Goal: Transaction & Acquisition: Purchase product/service

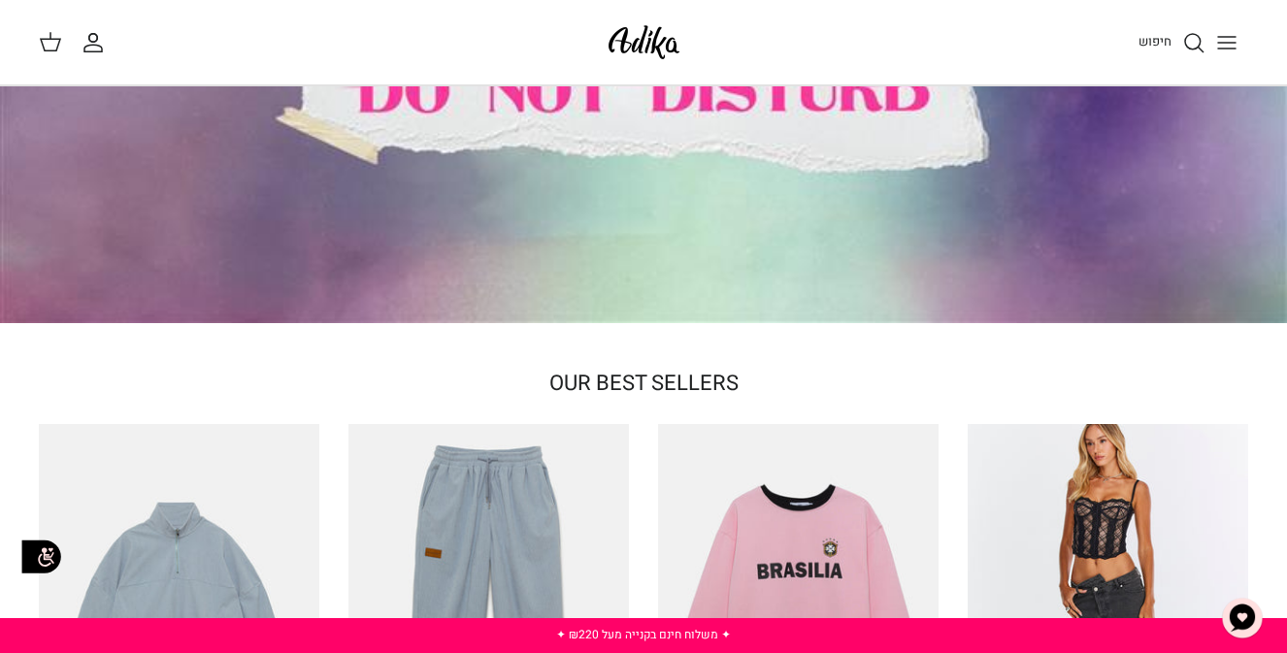
scroll to position [237, 0]
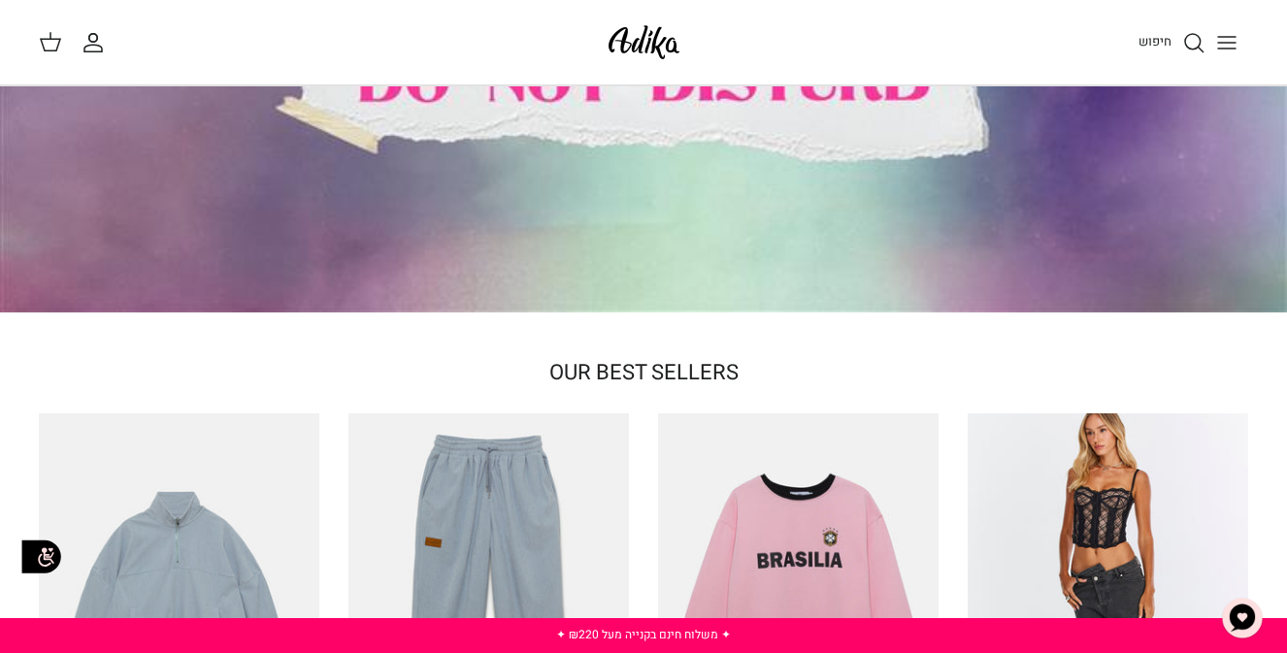
click at [1221, 44] on icon "Toggle menu" at bounding box center [1226, 42] width 23 height 23
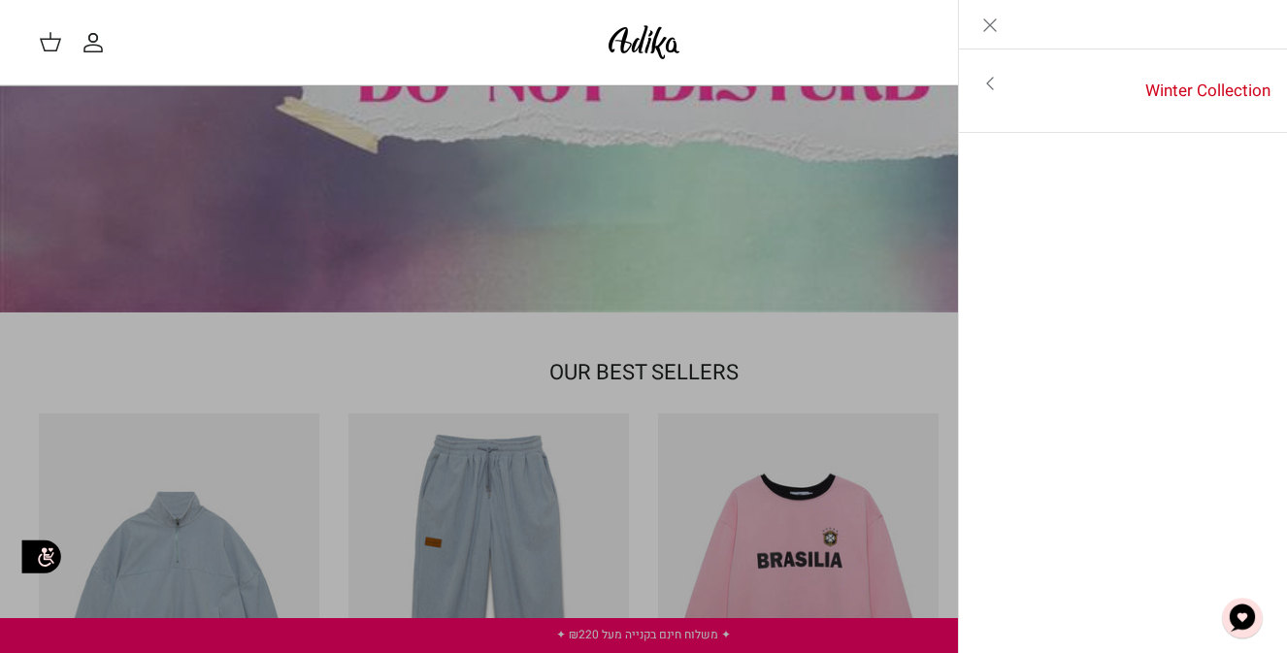
click at [994, 81] on icon "Toggle menu" at bounding box center [989, 83] width 23 height 23
click at [1263, 19] on icon "Left" at bounding box center [1256, 25] width 23 height 23
click at [992, 20] on icon "Close" at bounding box center [989, 25] width 23 height 23
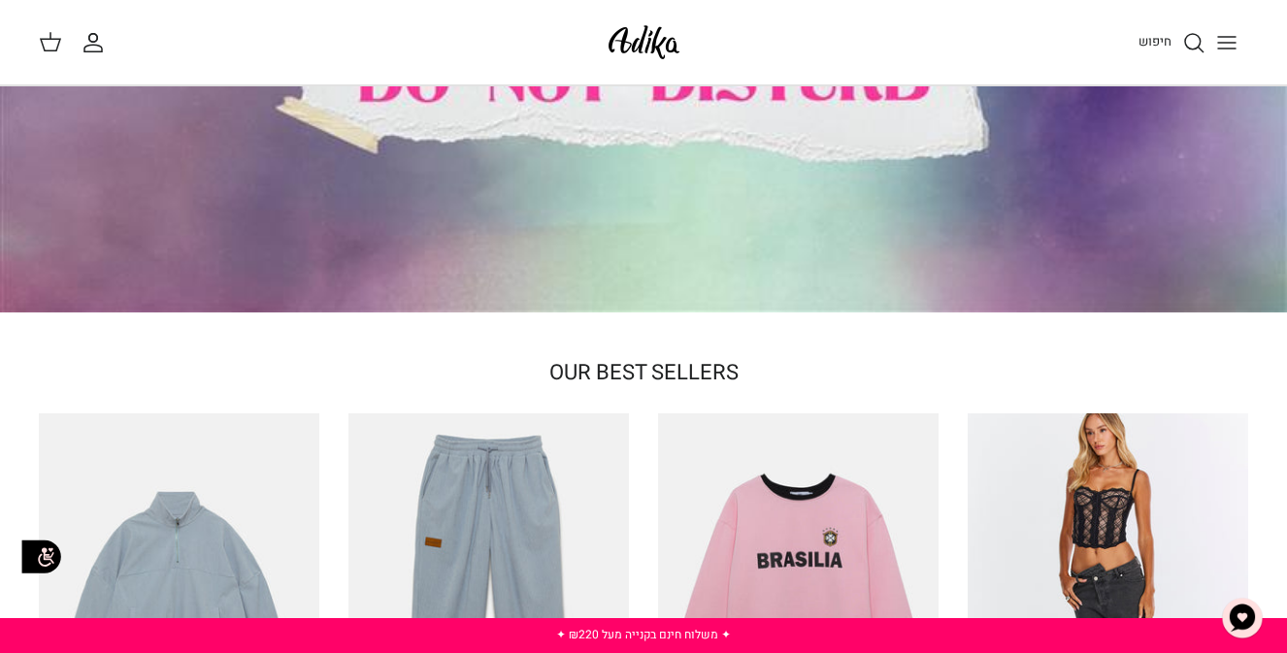
click at [629, 12] on div at bounding box center [644, 42] width 82 height 84
click at [629, 31] on img at bounding box center [644, 42] width 82 height 46
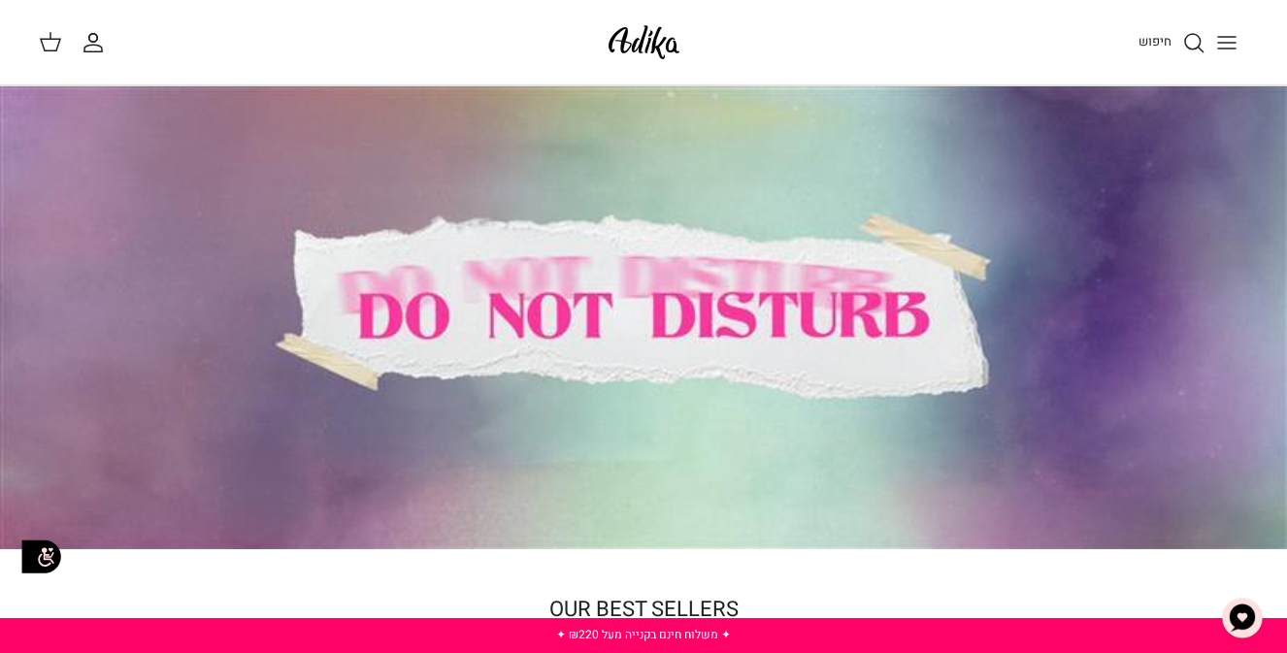
click at [974, 296] on div at bounding box center [643, 317] width 1287 height 463
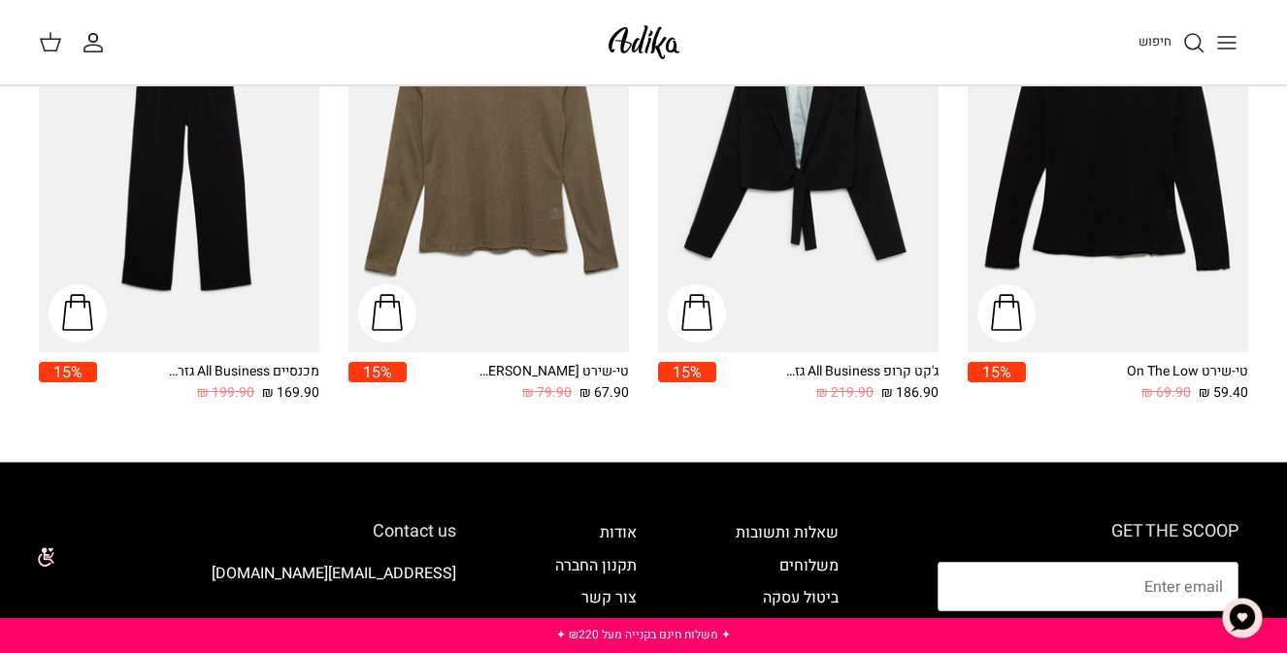
scroll to position [2247, 0]
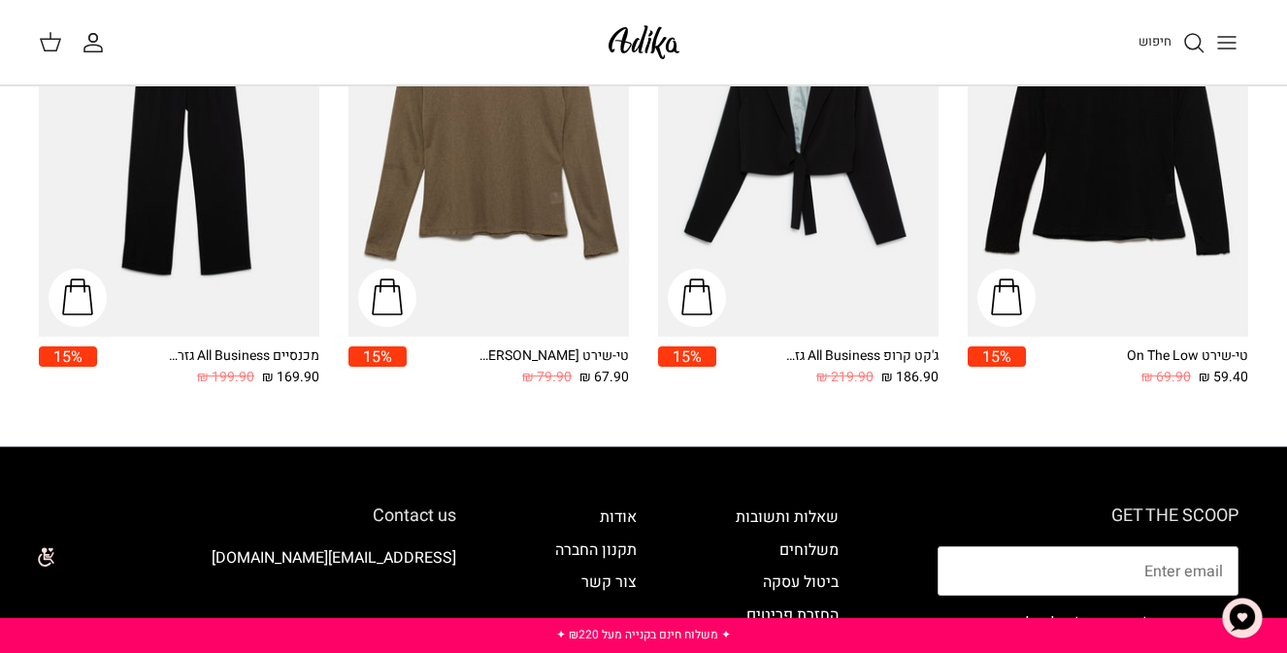
click at [1225, 43] on line "Toggle menu" at bounding box center [1226, 43] width 17 height 0
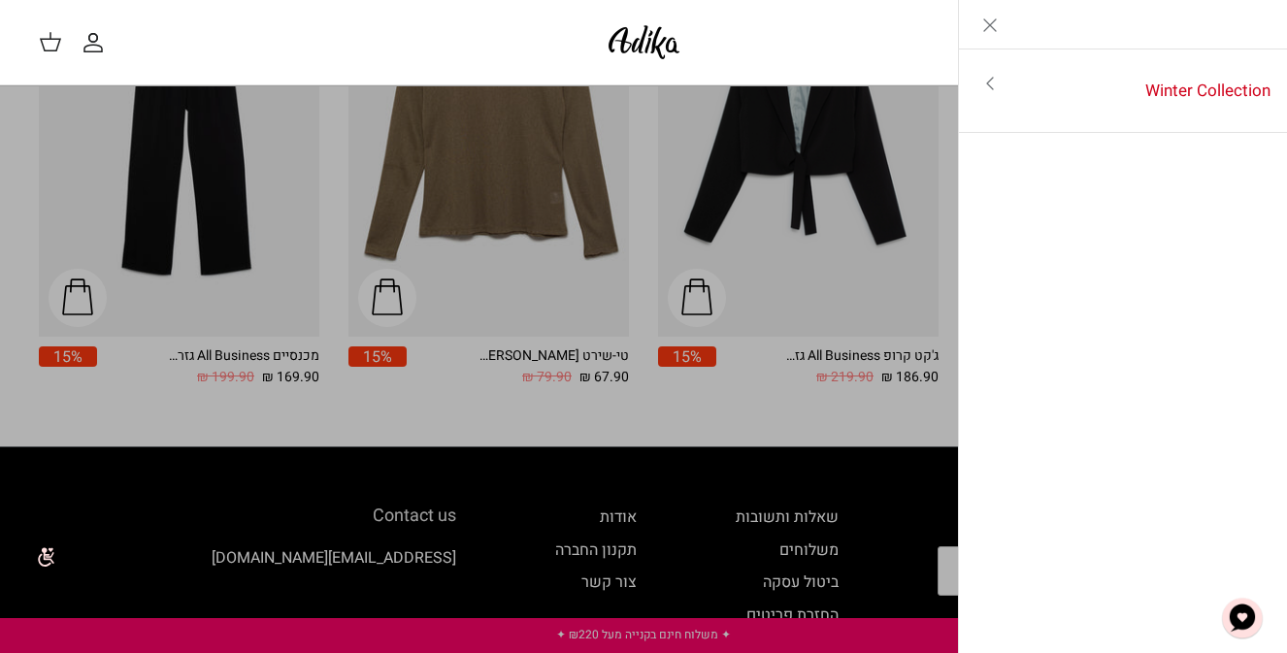
click at [984, 32] on icon "Close" at bounding box center [989, 25] width 23 height 23
